Goal: Information Seeking & Learning: Learn about a topic

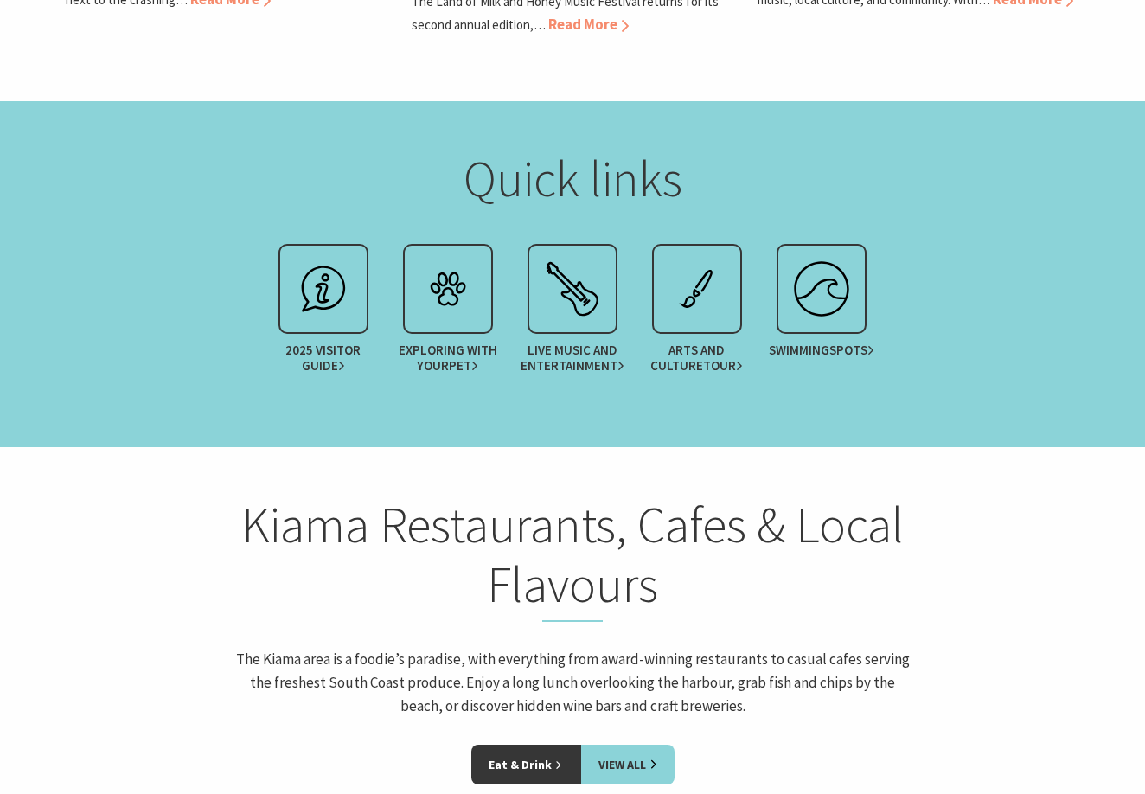
scroll to position [2247, 0]
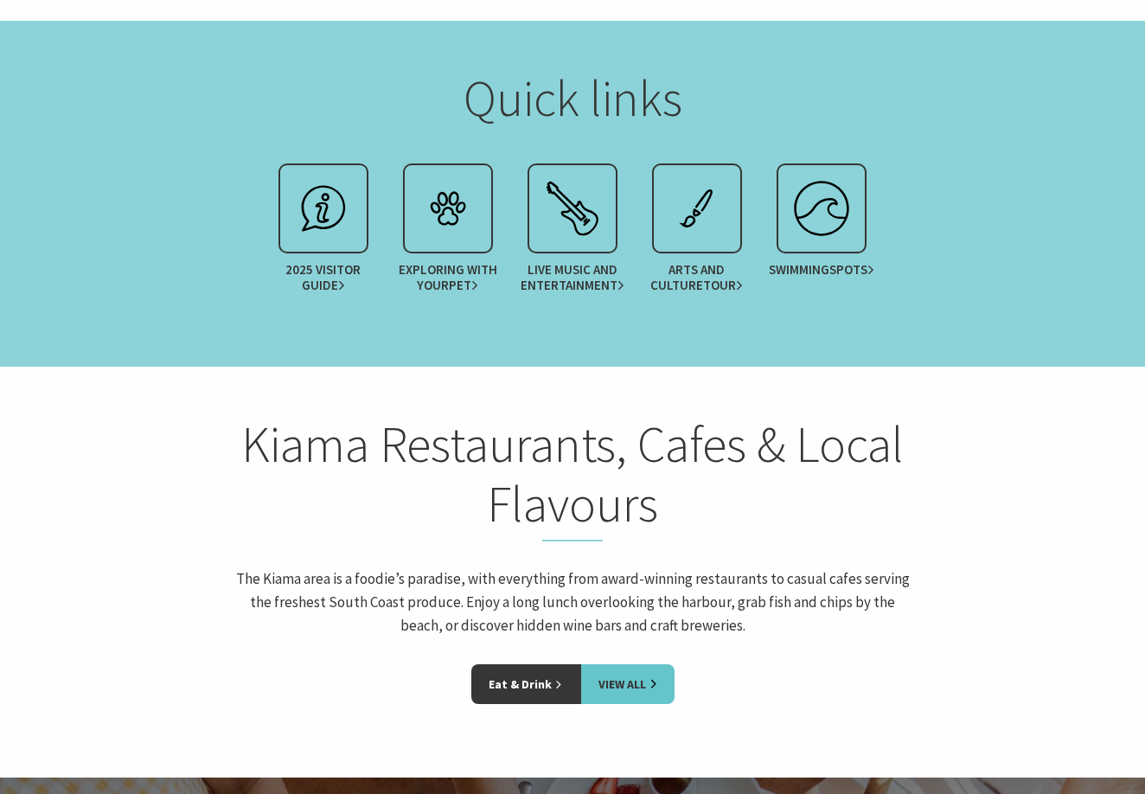
click at [634, 664] on link "View All" at bounding box center [627, 684] width 93 height 40
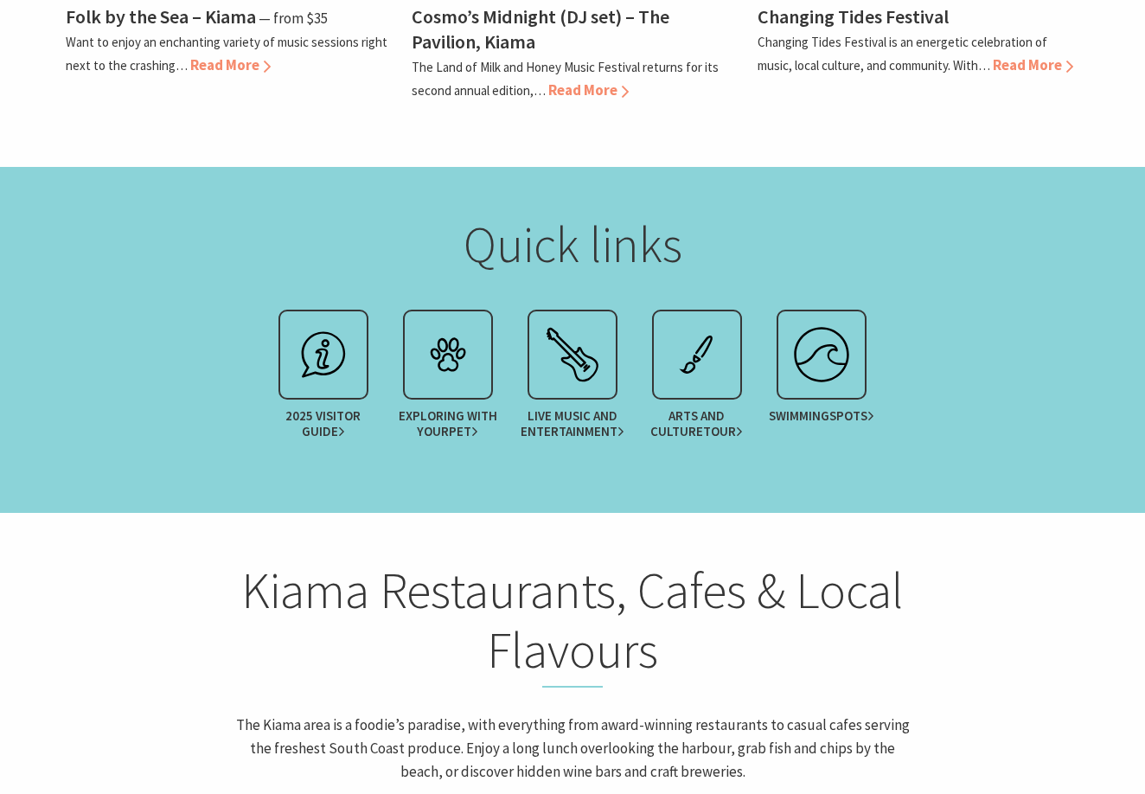
scroll to position [2097, 0]
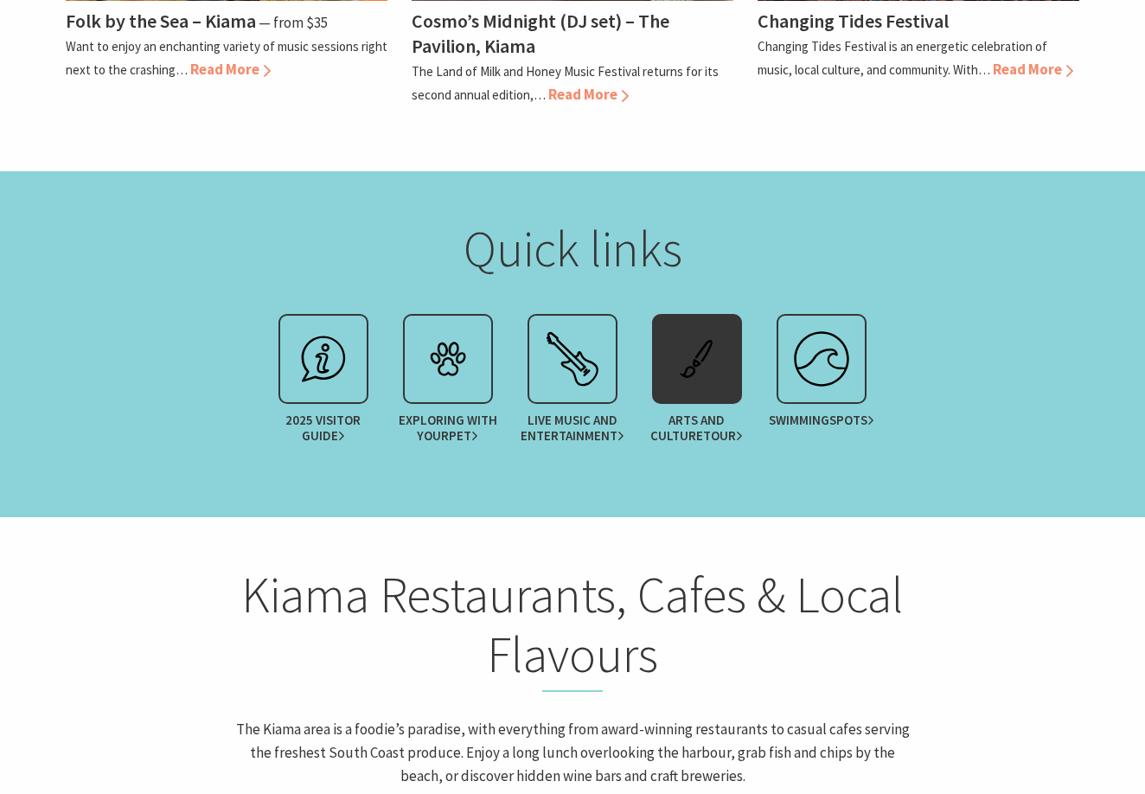
click at [701, 412] on span "Arts and Culture Tour" at bounding box center [696, 427] width 108 height 31
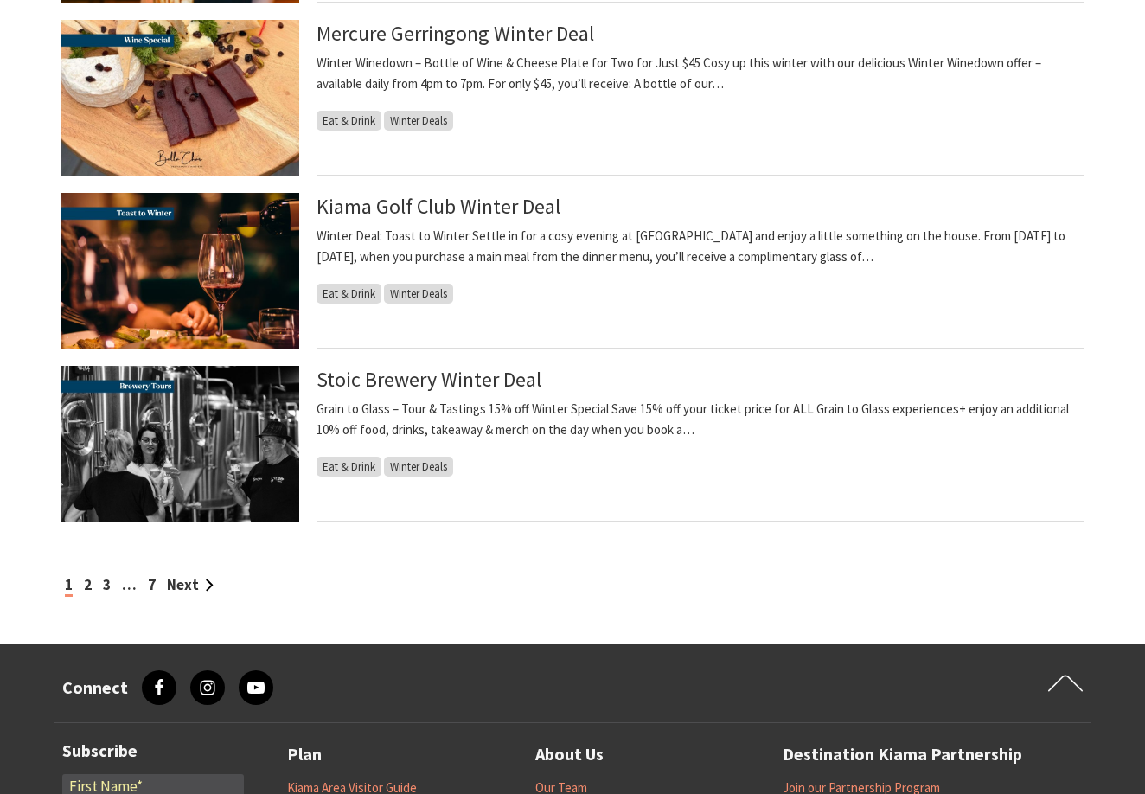
scroll to position [1641, 0]
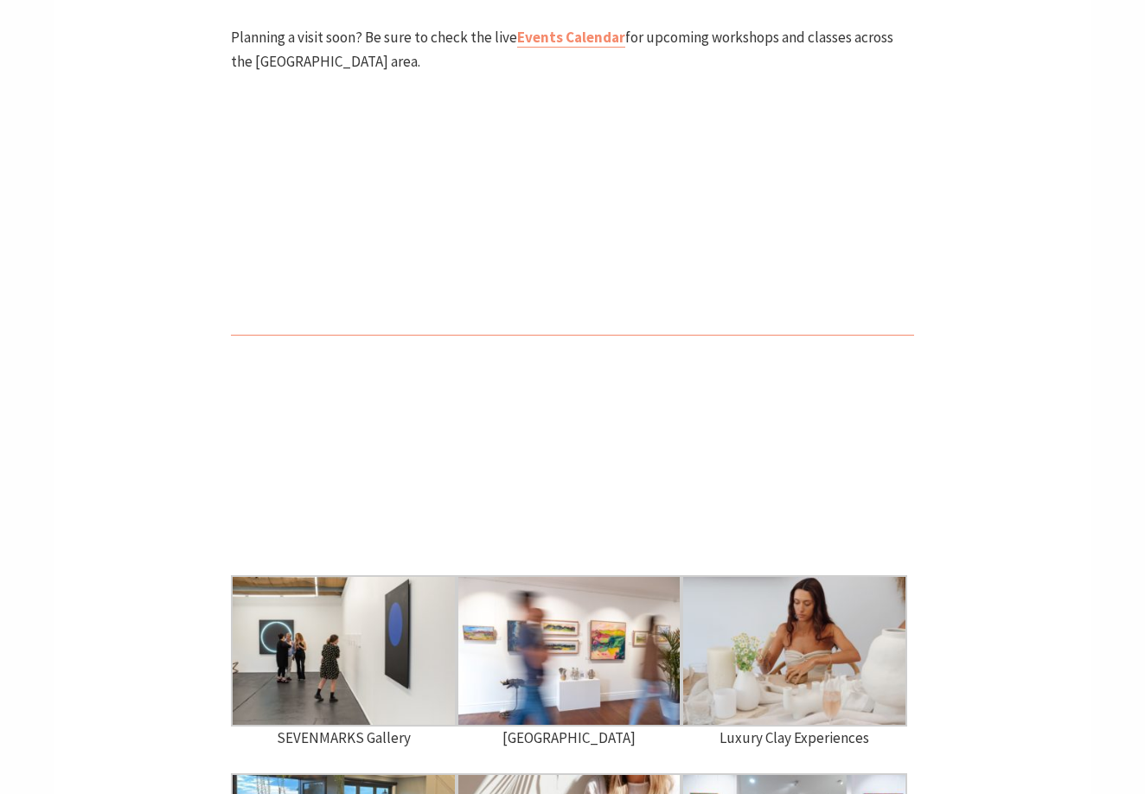
scroll to position [5065, 0]
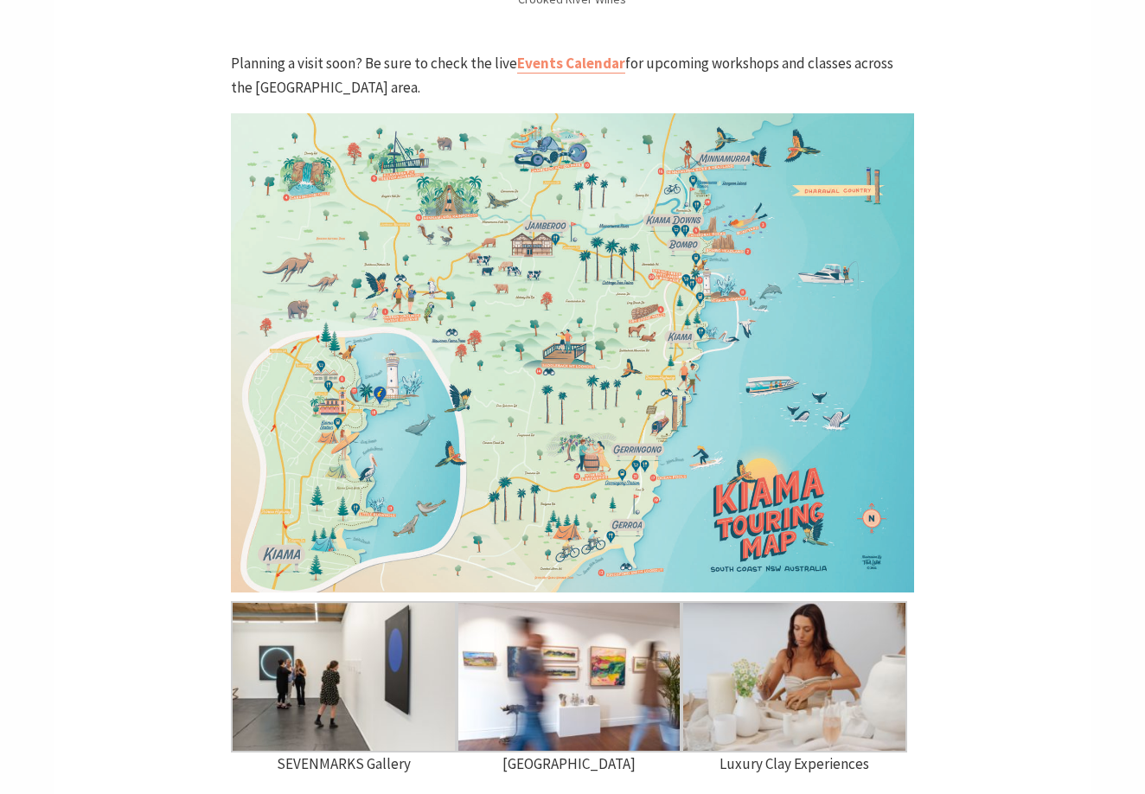
click at [551, 401] on img at bounding box center [572, 352] width 682 height 479
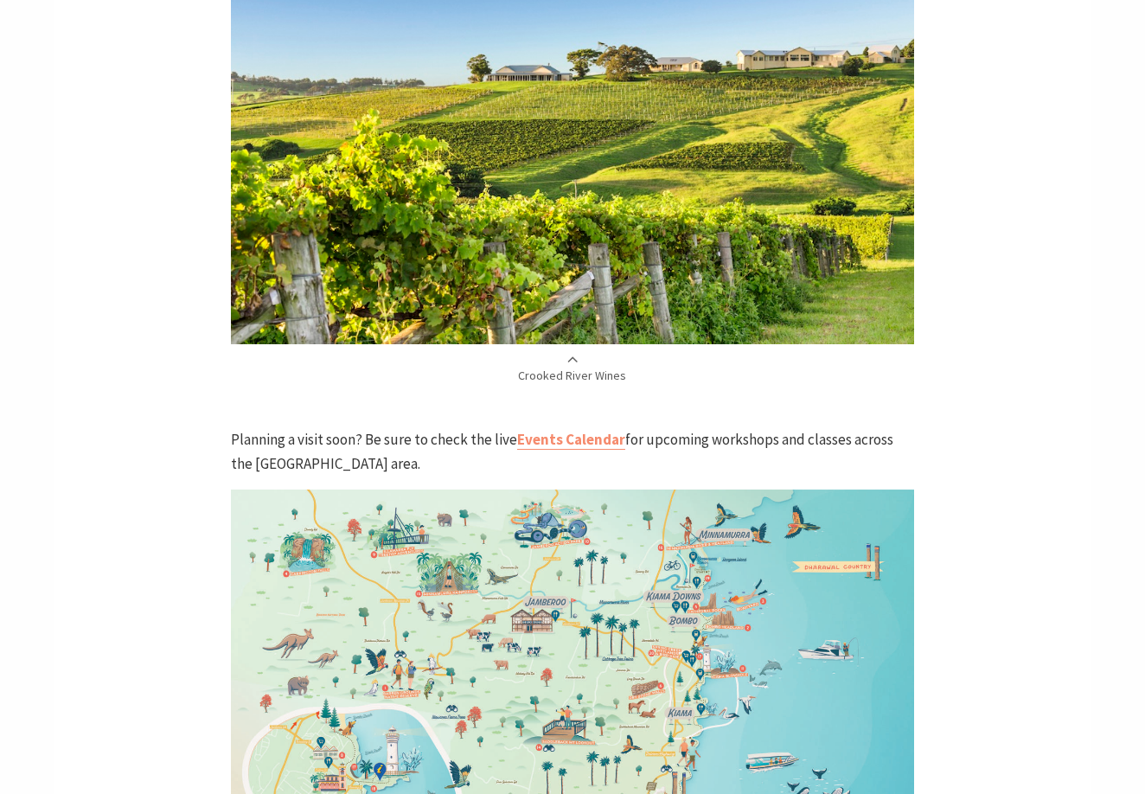
scroll to position [4643, 0]
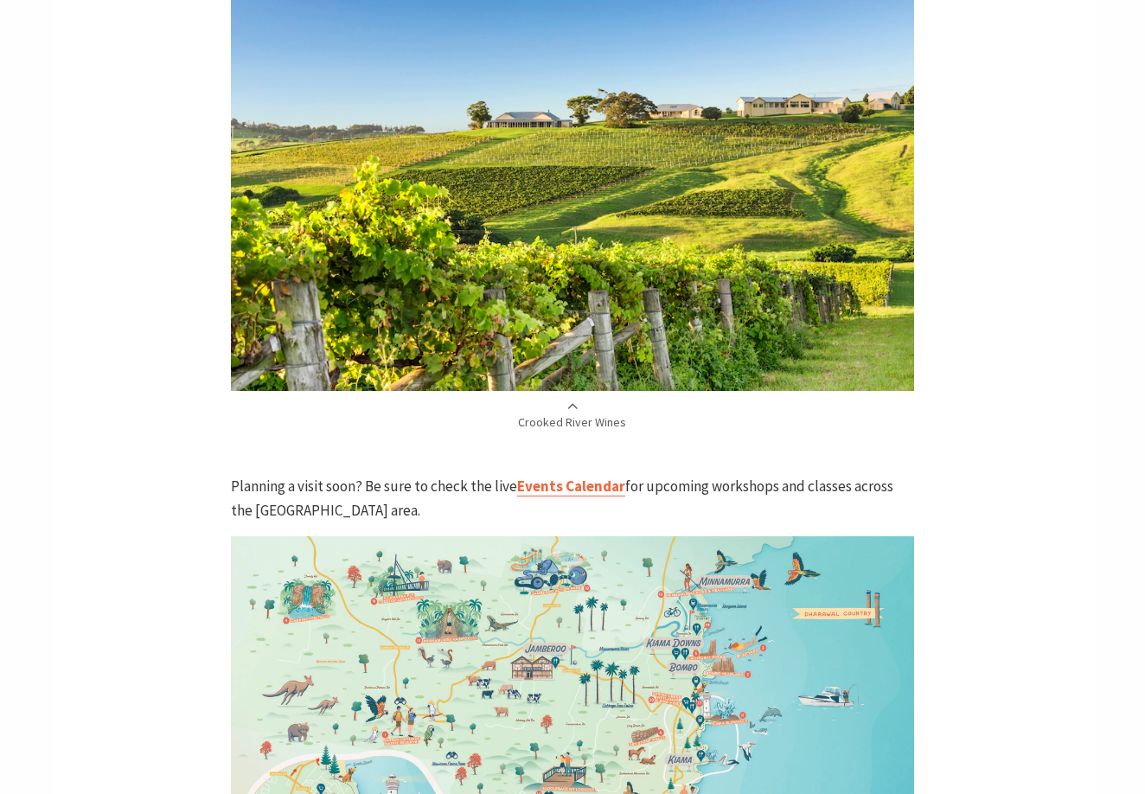
click at [565, 476] on link "Events Calendar" at bounding box center [571, 486] width 108 height 20
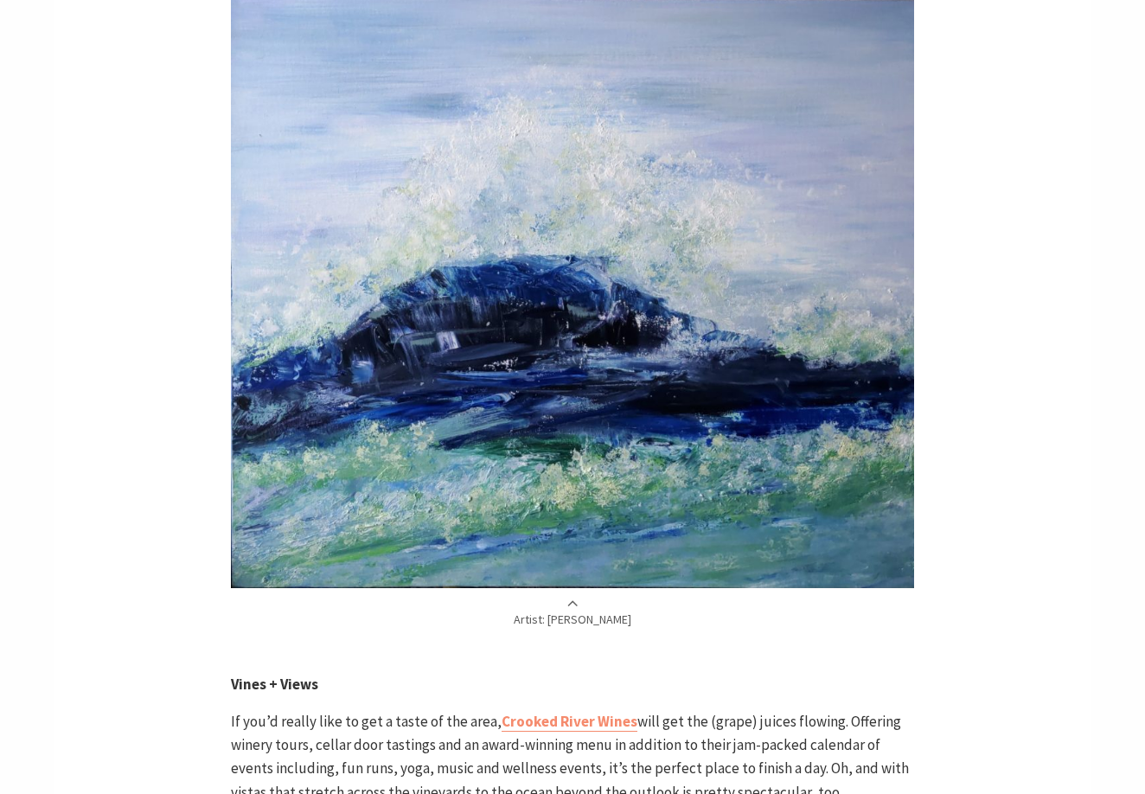
scroll to position [3729, 0]
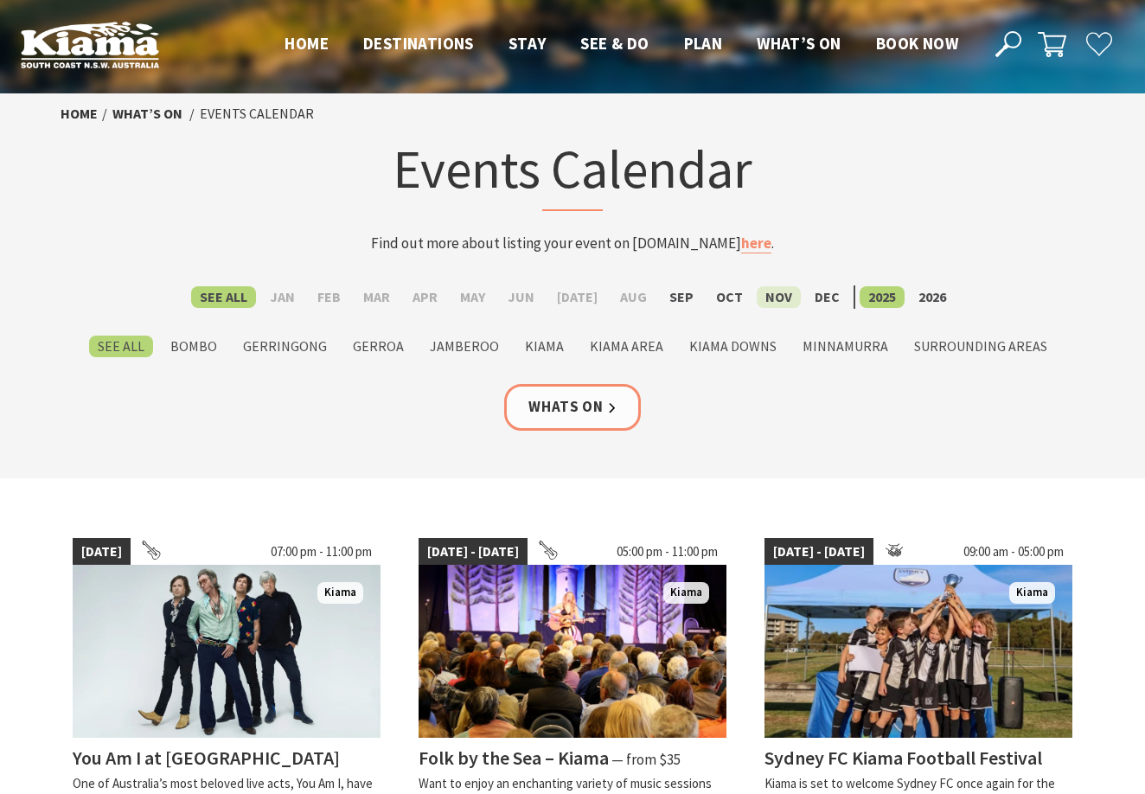
click at [758, 293] on label "Nov" at bounding box center [778, 297] width 44 height 22
click at [0, 0] on input "Nov" at bounding box center [0, 0] width 0 height 0
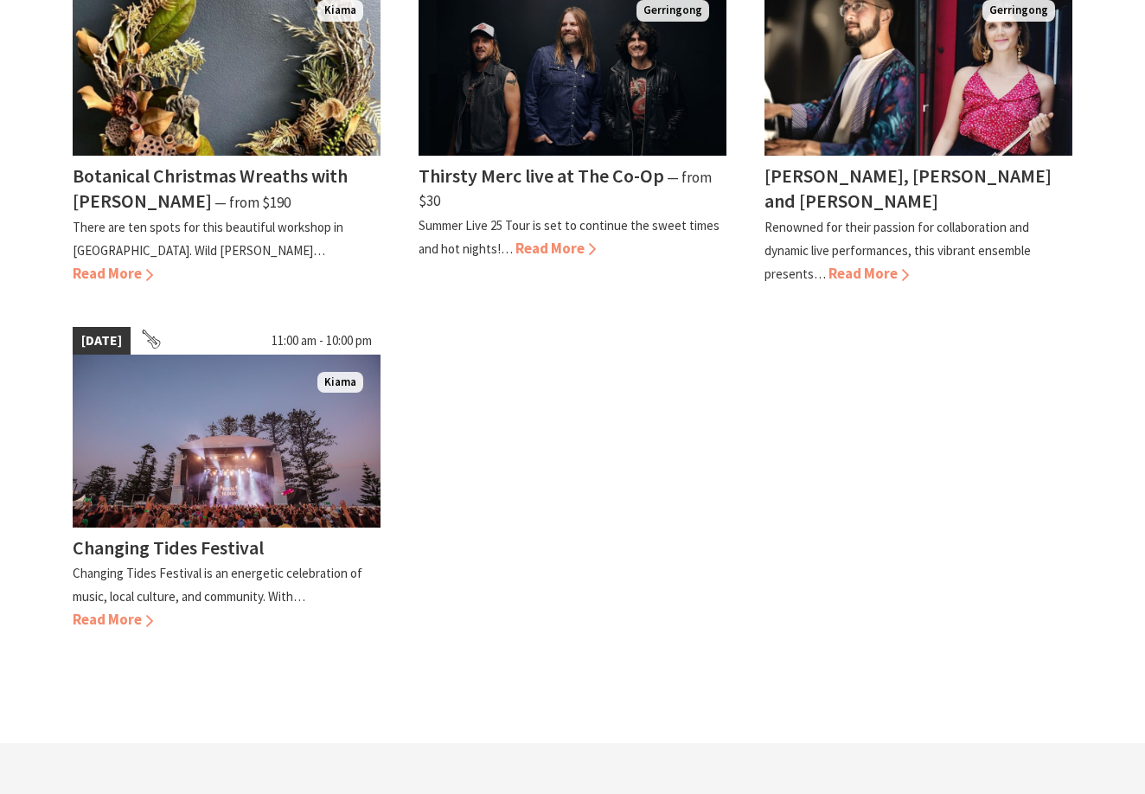
scroll to position [585, 0]
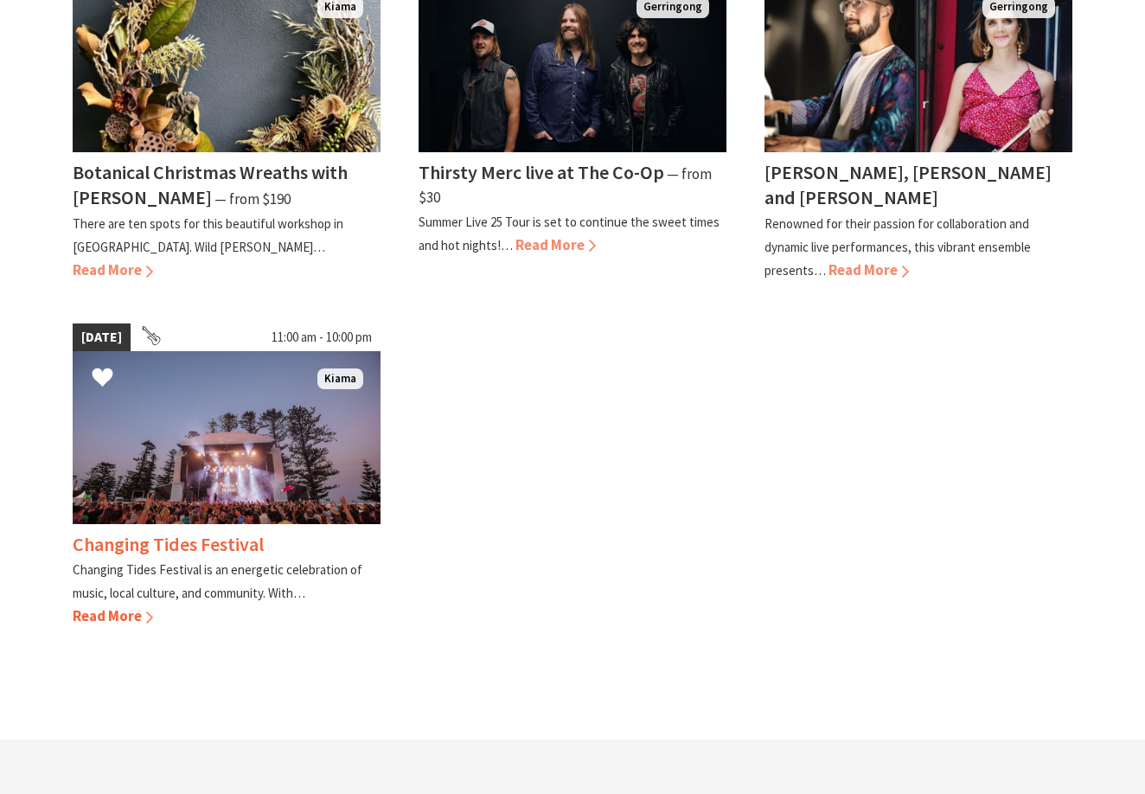
click at [212, 429] on img at bounding box center [227, 437] width 308 height 173
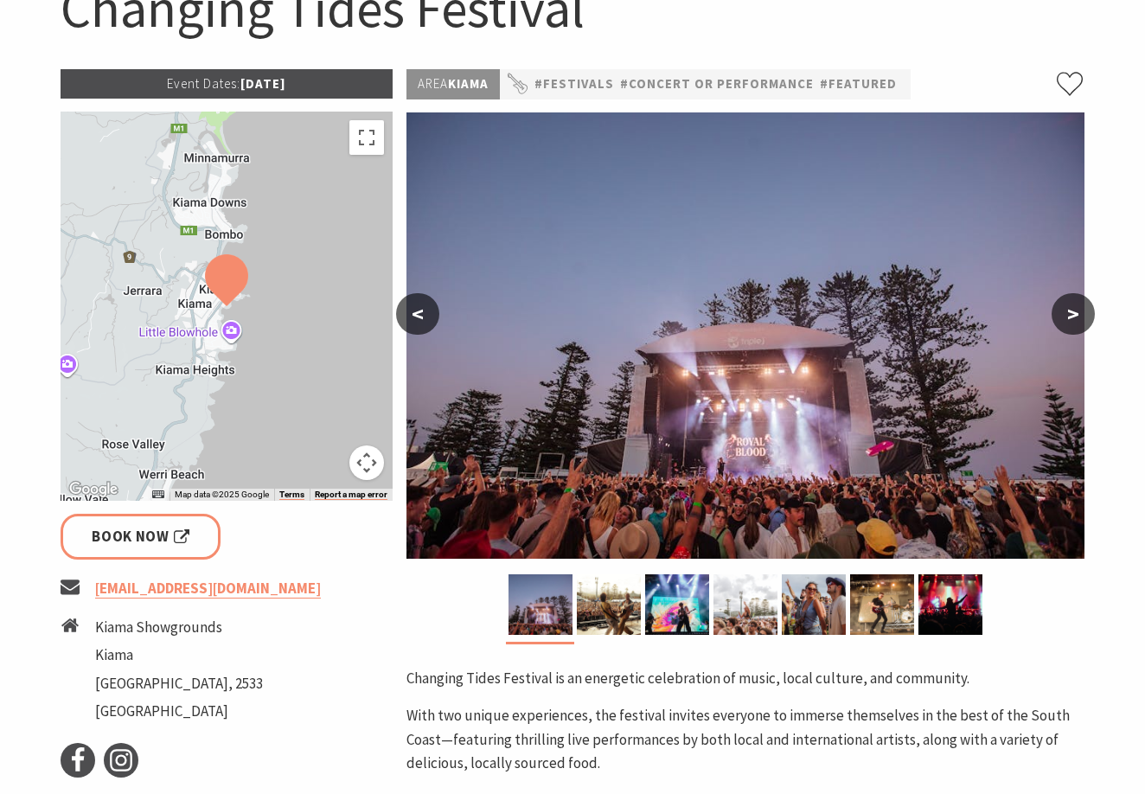
scroll to position [182, 0]
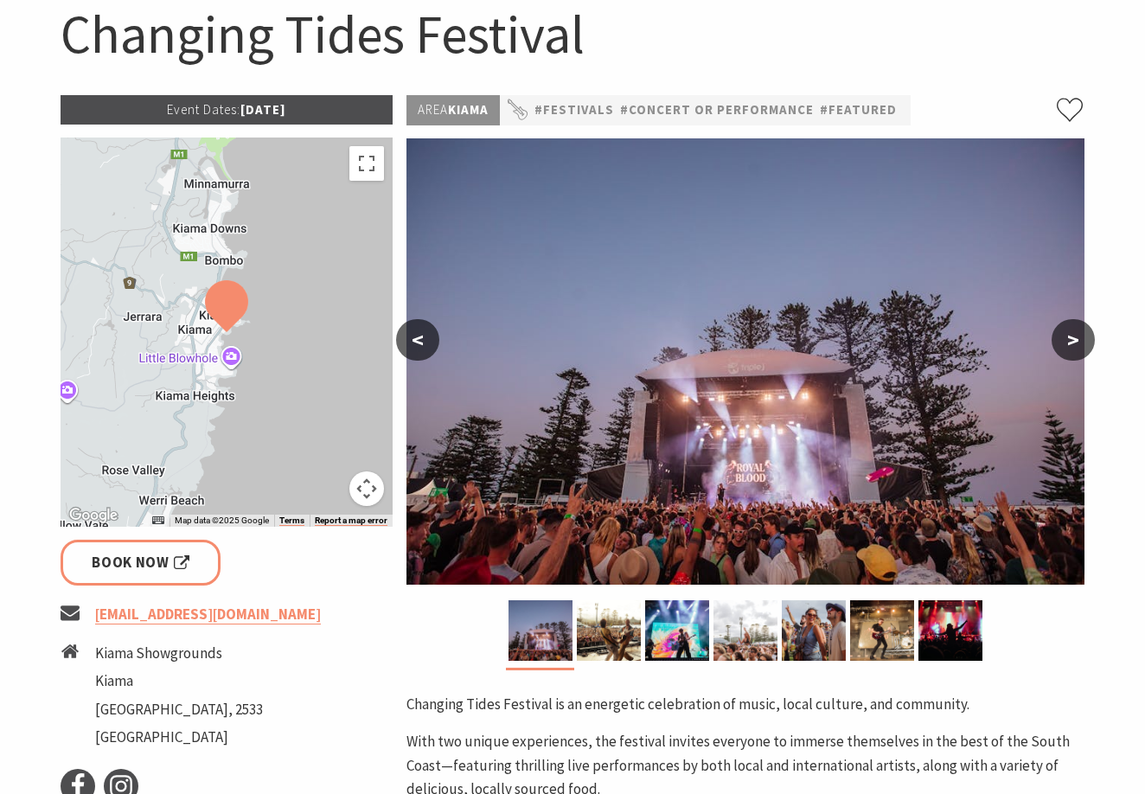
click at [1067, 340] on button ">" at bounding box center [1072, 339] width 43 height 41
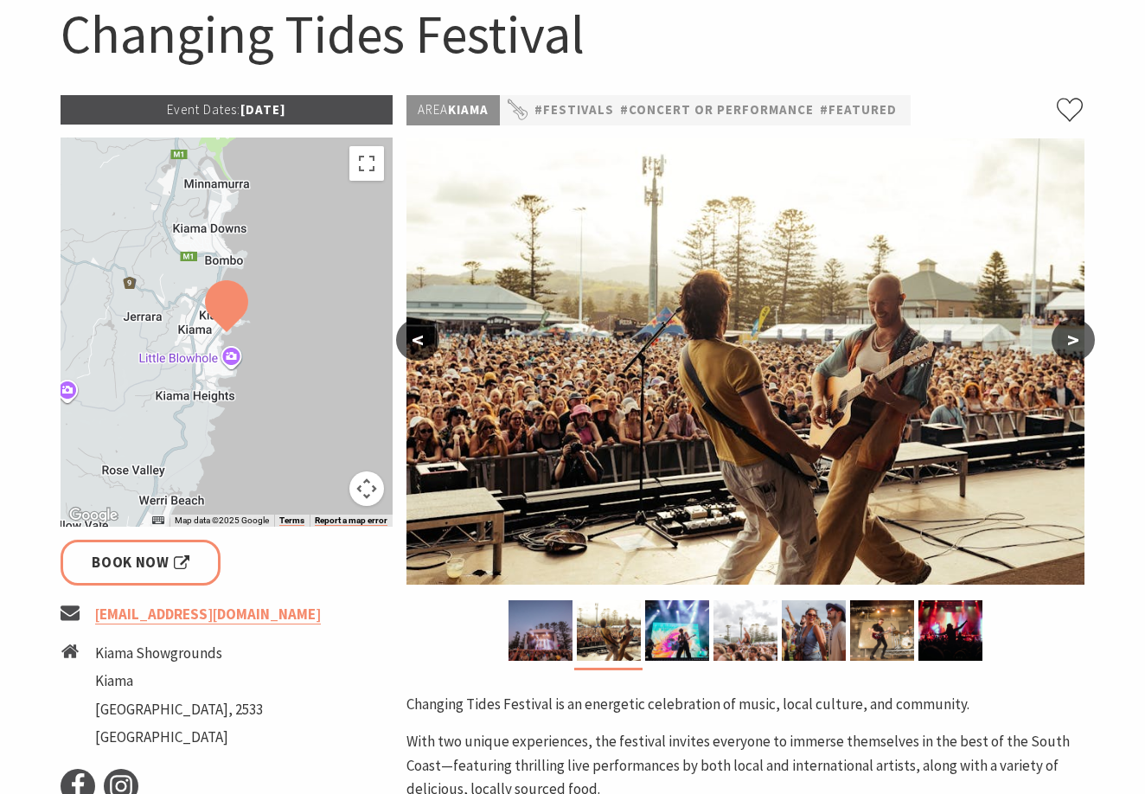
click at [1067, 340] on button ">" at bounding box center [1072, 339] width 43 height 41
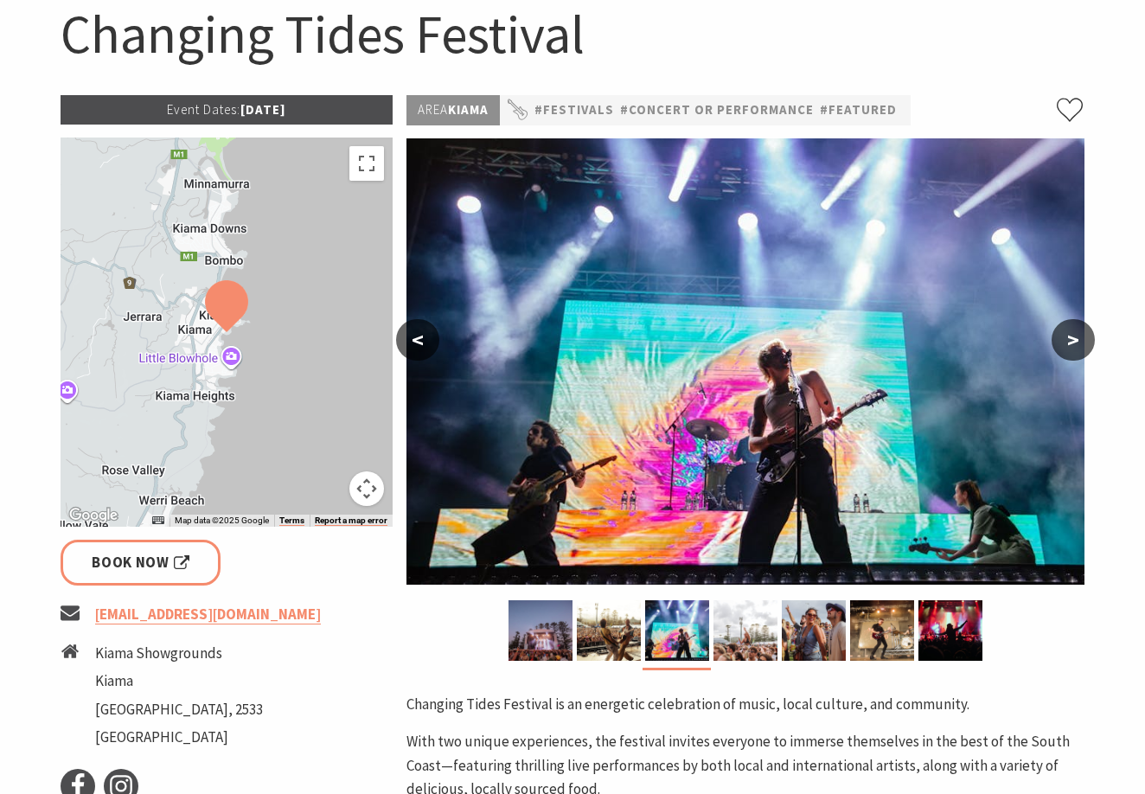
click at [1067, 340] on button ">" at bounding box center [1072, 339] width 43 height 41
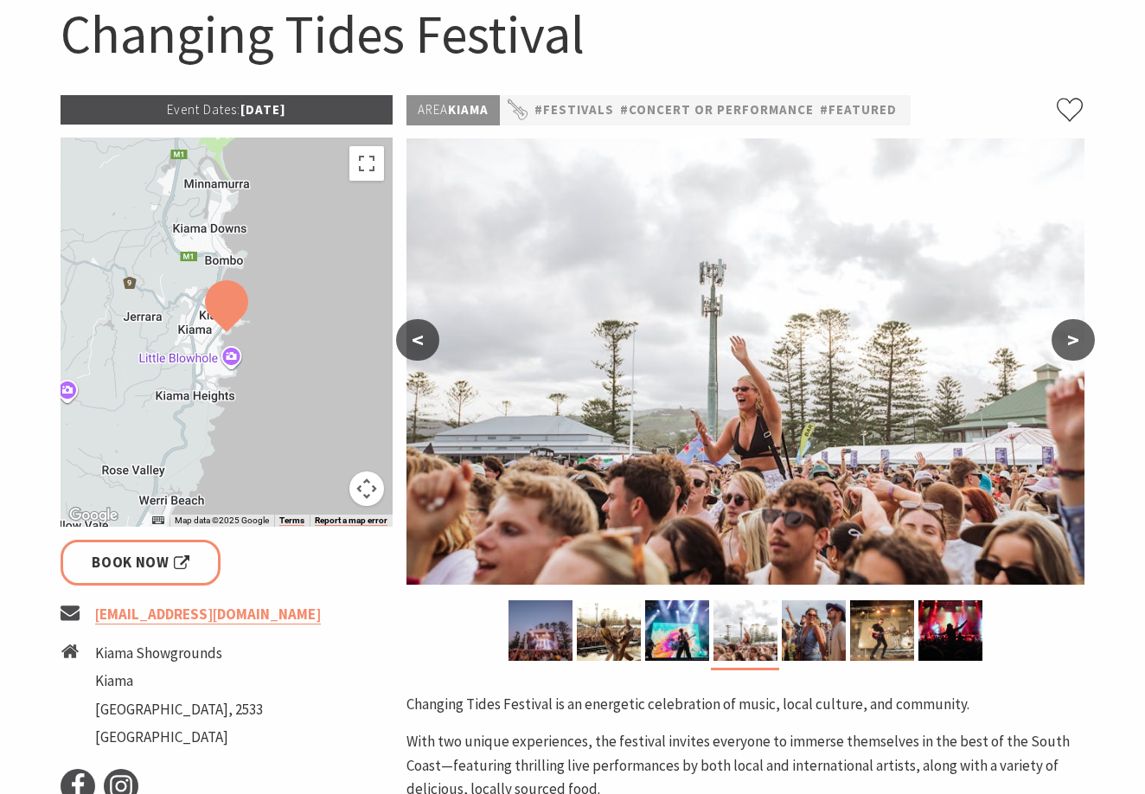
click at [1067, 340] on button ">" at bounding box center [1072, 339] width 43 height 41
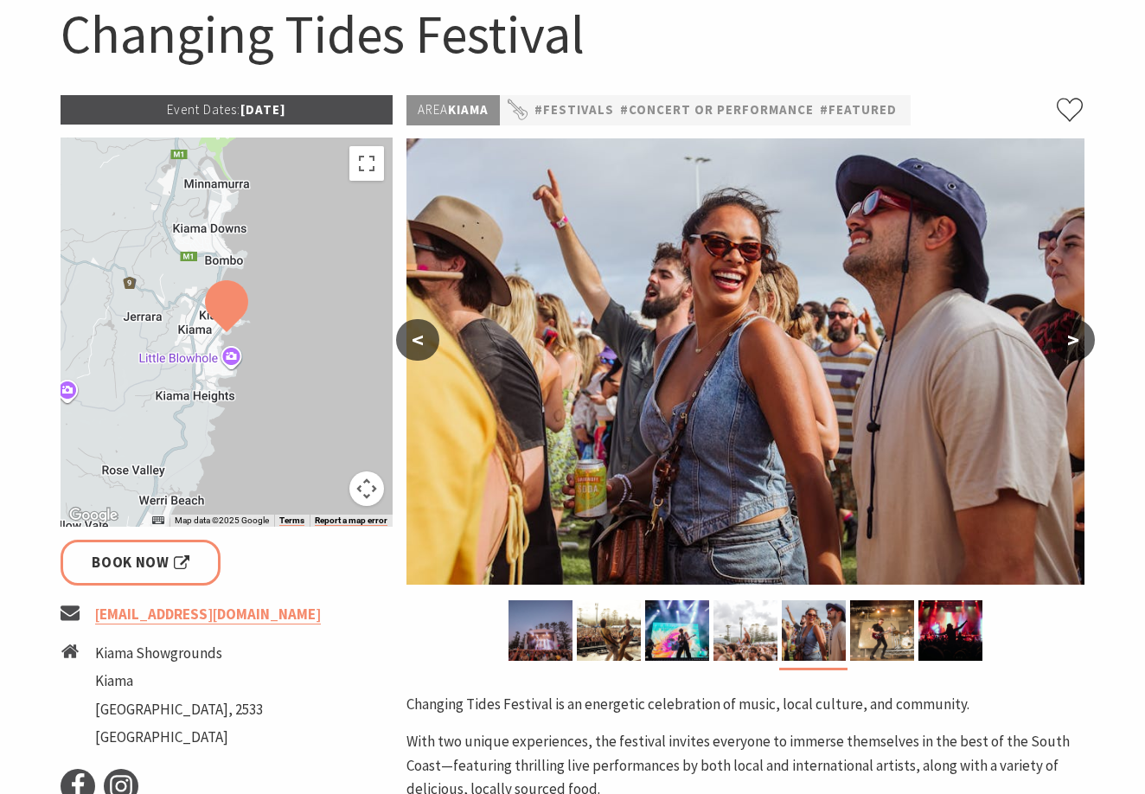
click at [1067, 340] on button ">" at bounding box center [1072, 339] width 43 height 41
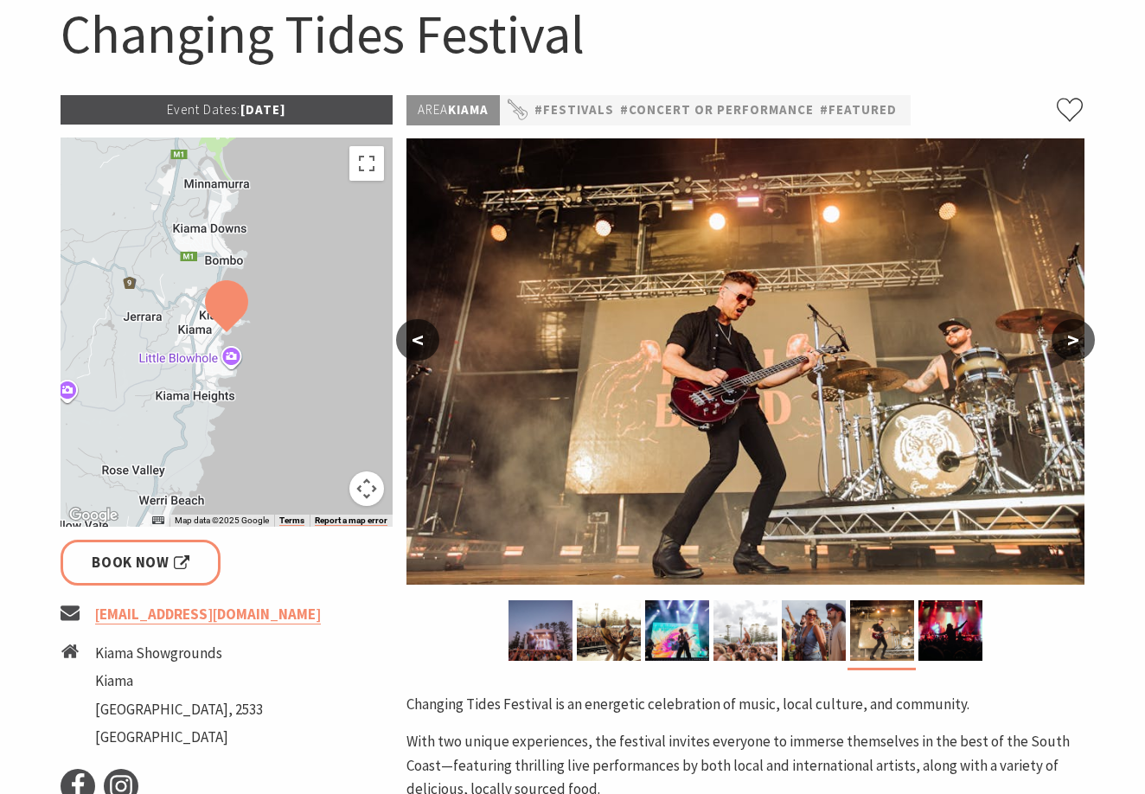
click at [1067, 340] on button ">" at bounding box center [1072, 339] width 43 height 41
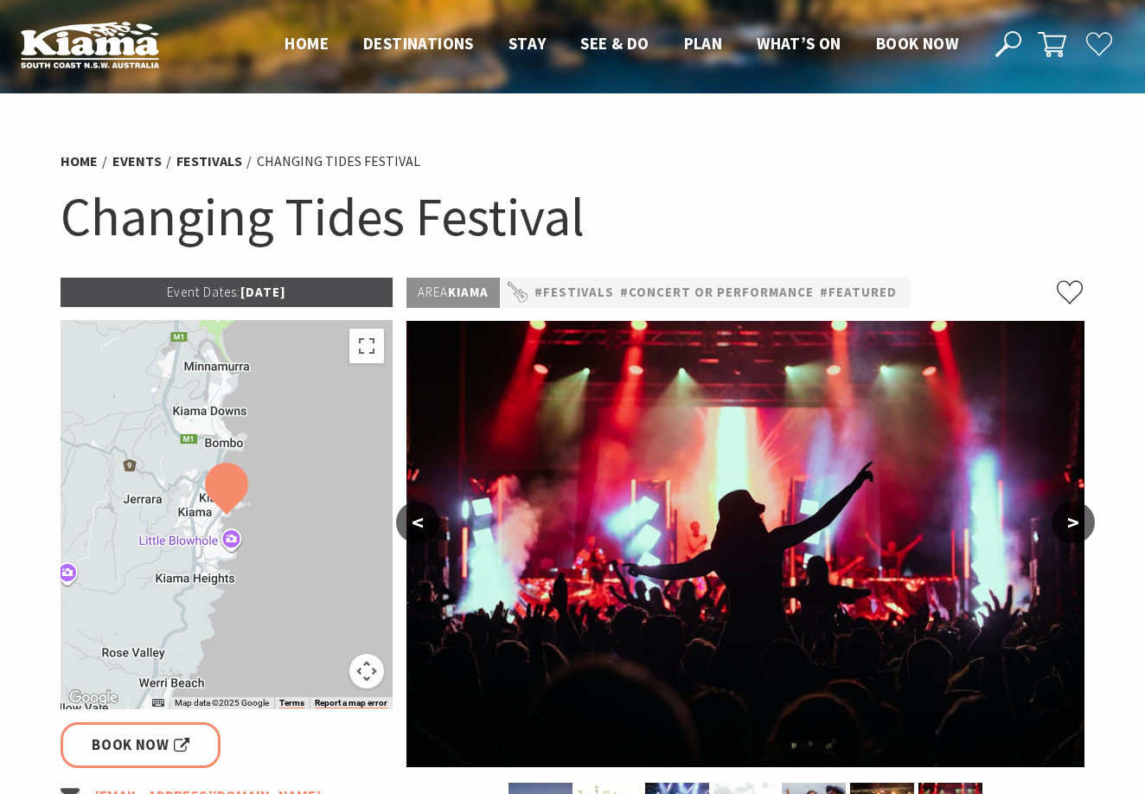
scroll to position [0, 0]
